Goal: Unclear: Unclear

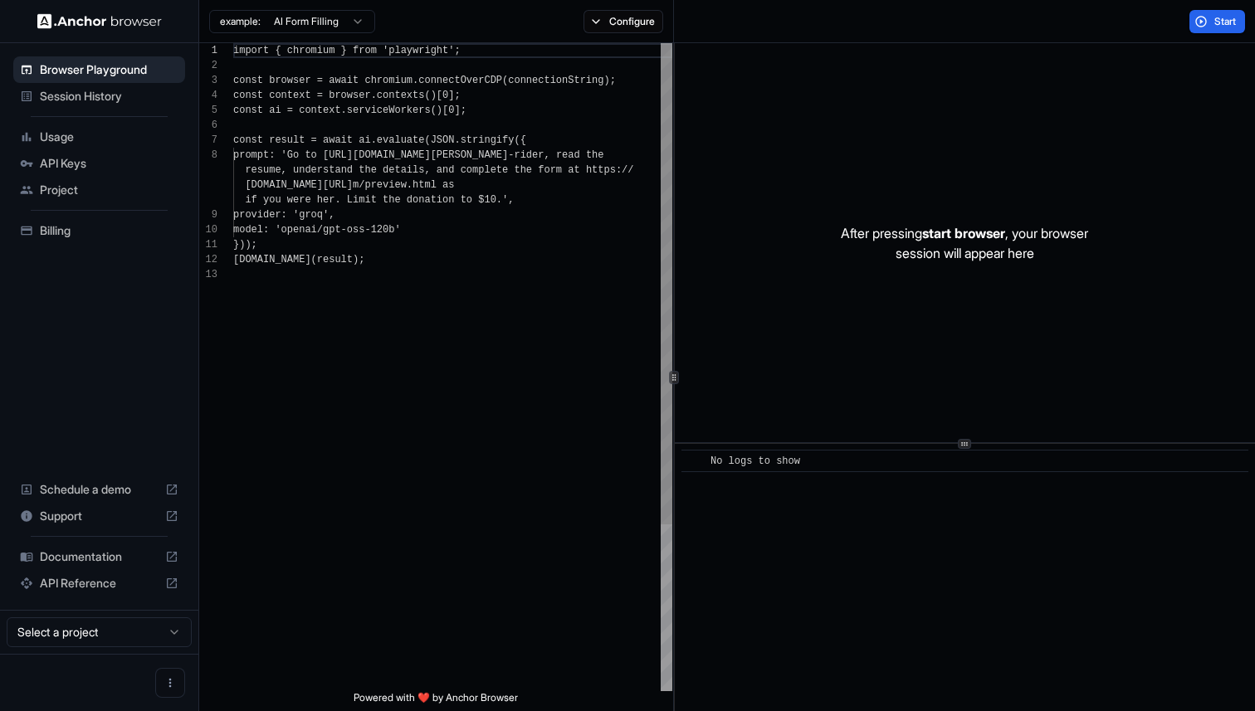
scroll to position [105, 0]
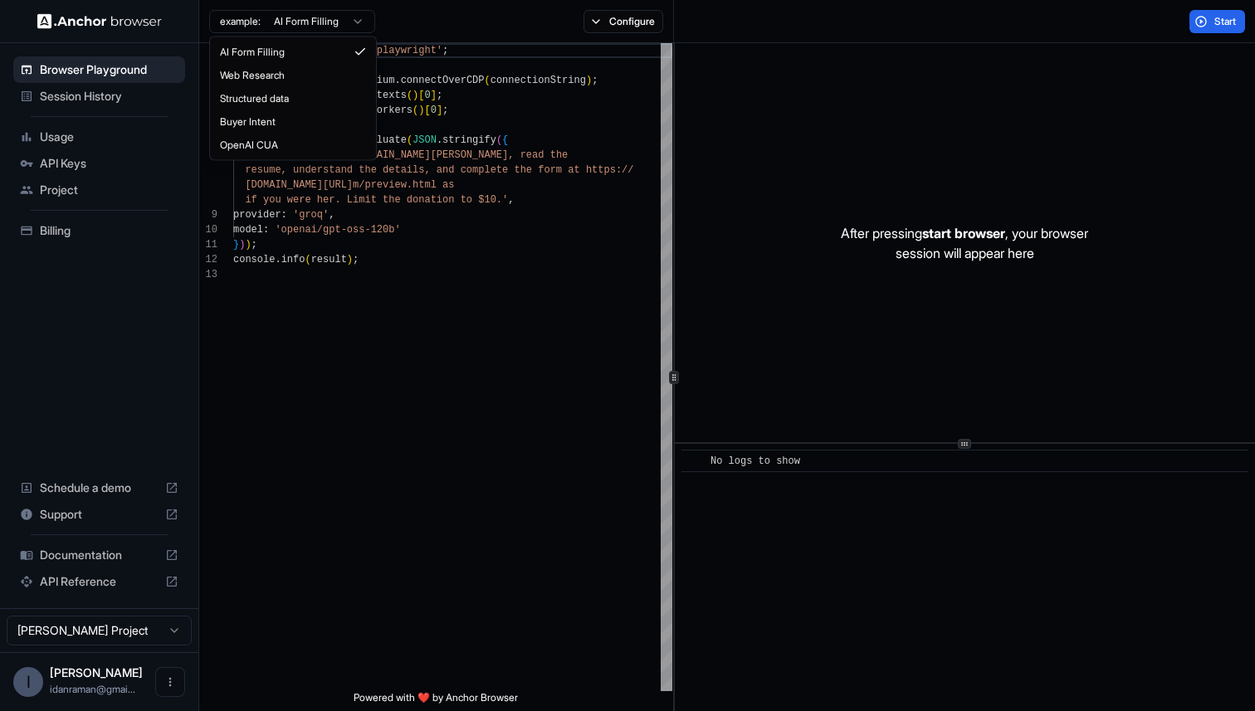
click at [315, 26] on html "Browser Playground Session History Usage API Keys Project Billing Schedule a de…" at bounding box center [627, 355] width 1255 height 711
click at [535, 423] on html "Browser Playground Session History Usage API Keys Project Billing Schedule a de…" at bounding box center [627, 355] width 1255 height 711
